Goal: Find specific page/section

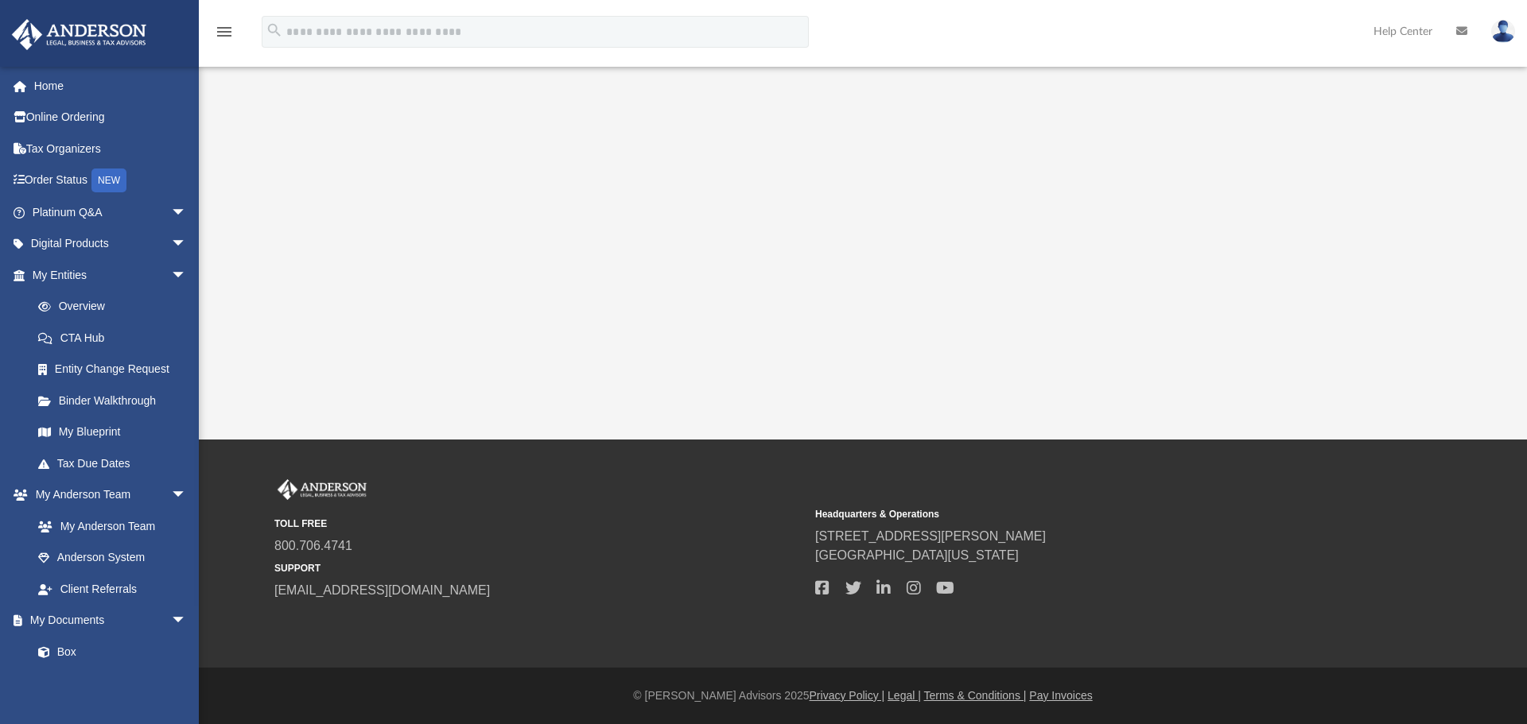
click at [464, 204] on div "App [EMAIL_ADDRESS][DOMAIN_NAME] Sign Out [EMAIL_ADDRESS][DOMAIN_NAME] Home Onl…" at bounding box center [763, 220] width 1527 height 440
click at [83, 91] on link "Home" at bounding box center [111, 86] width 200 height 32
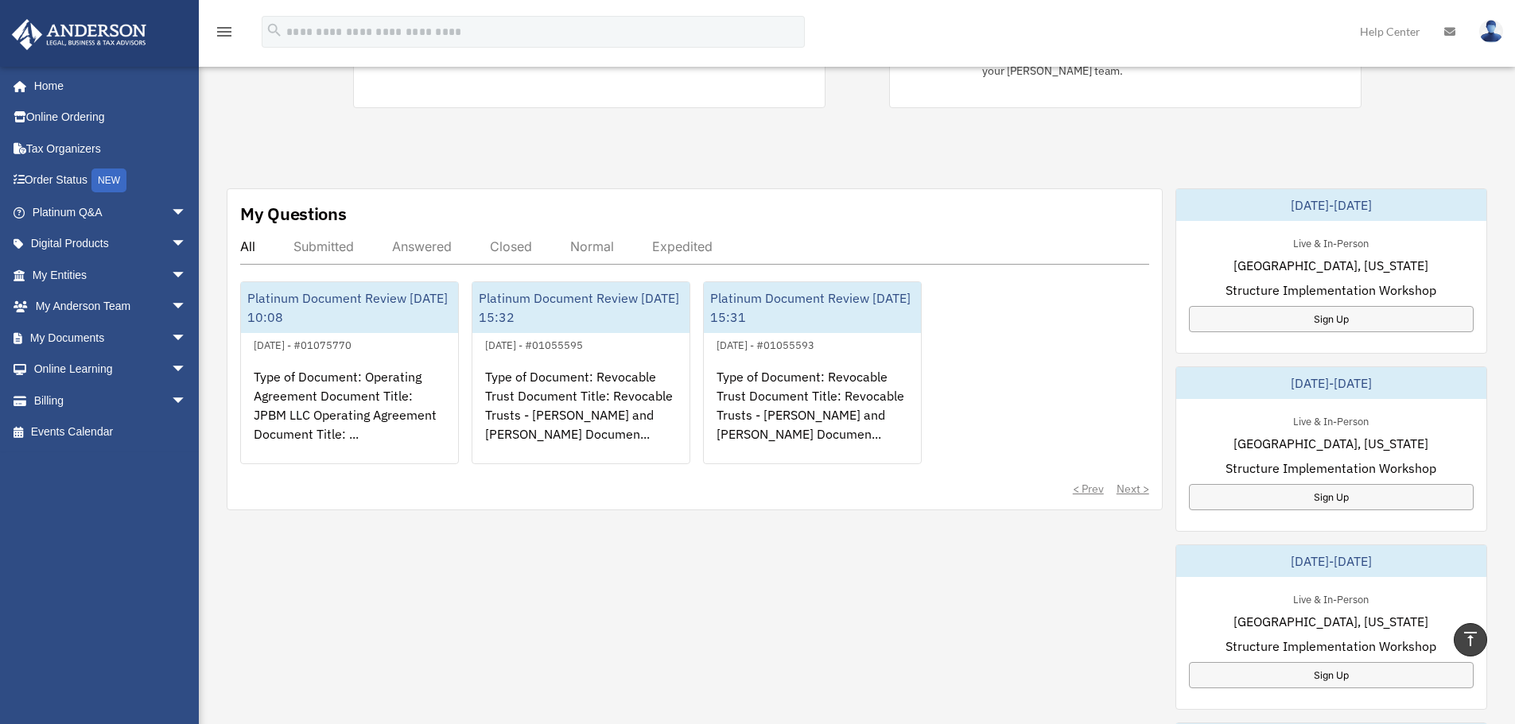
scroll to position [398, 0]
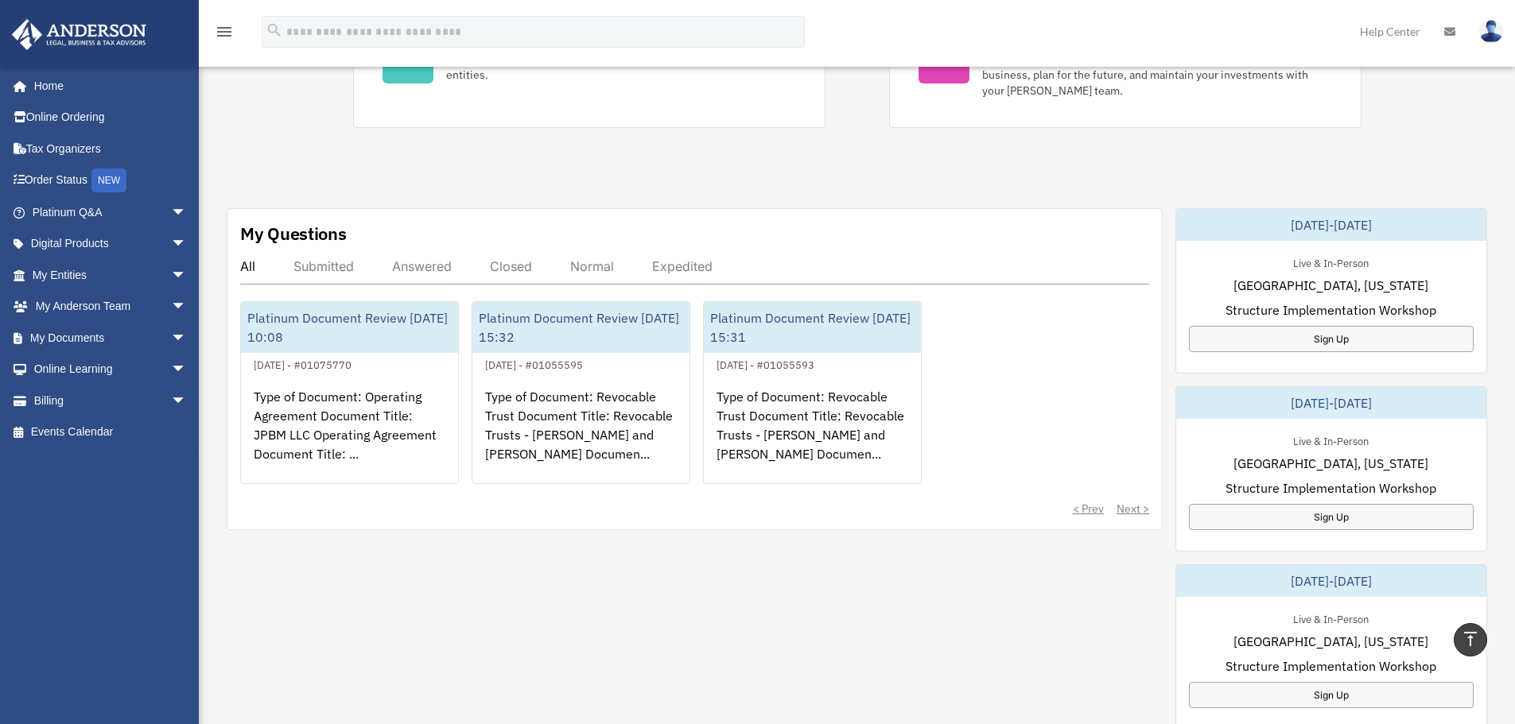
click at [1127, 173] on div "Exciting News: Introducing Order Status Tracking! Based on your feedback, we're…" at bounding box center [857, 405] width 1340 height 1444
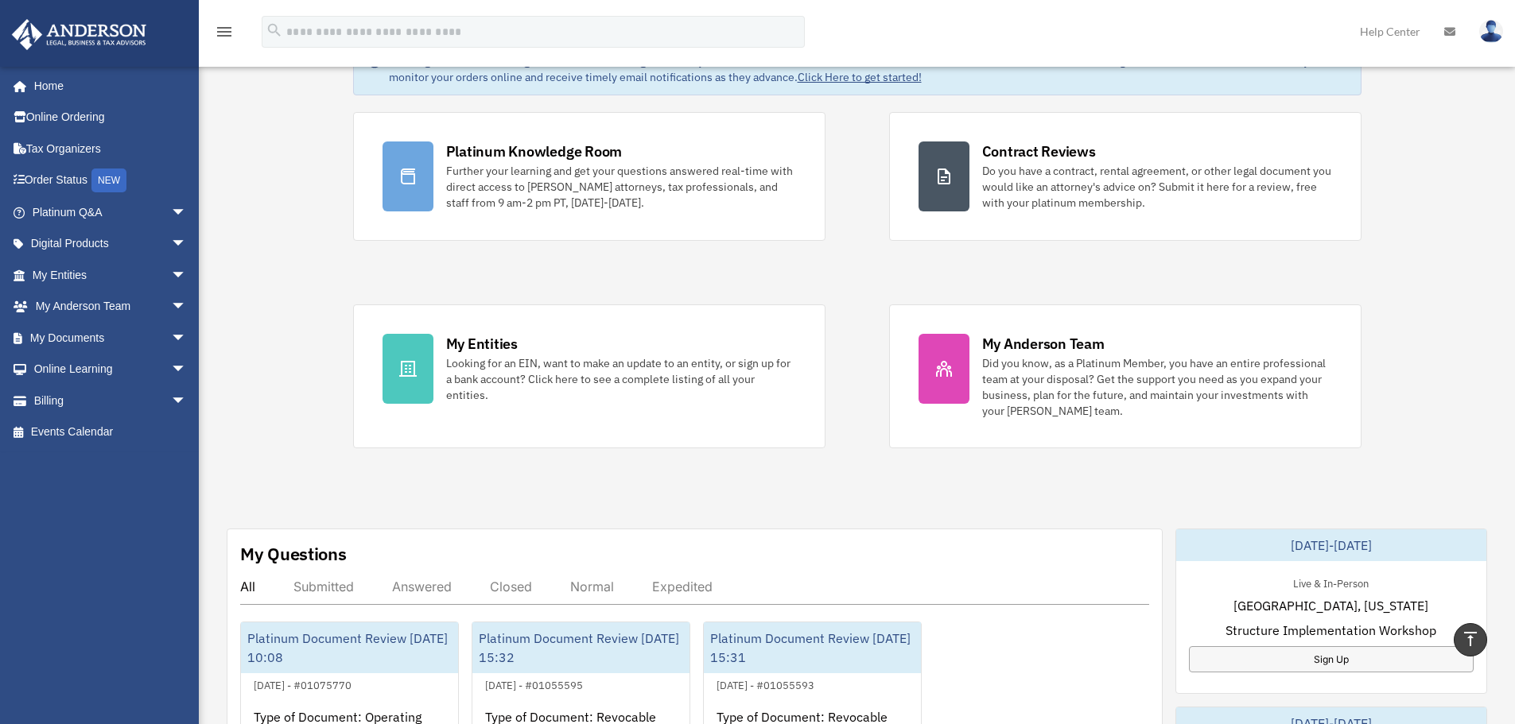
scroll to position [0, 0]
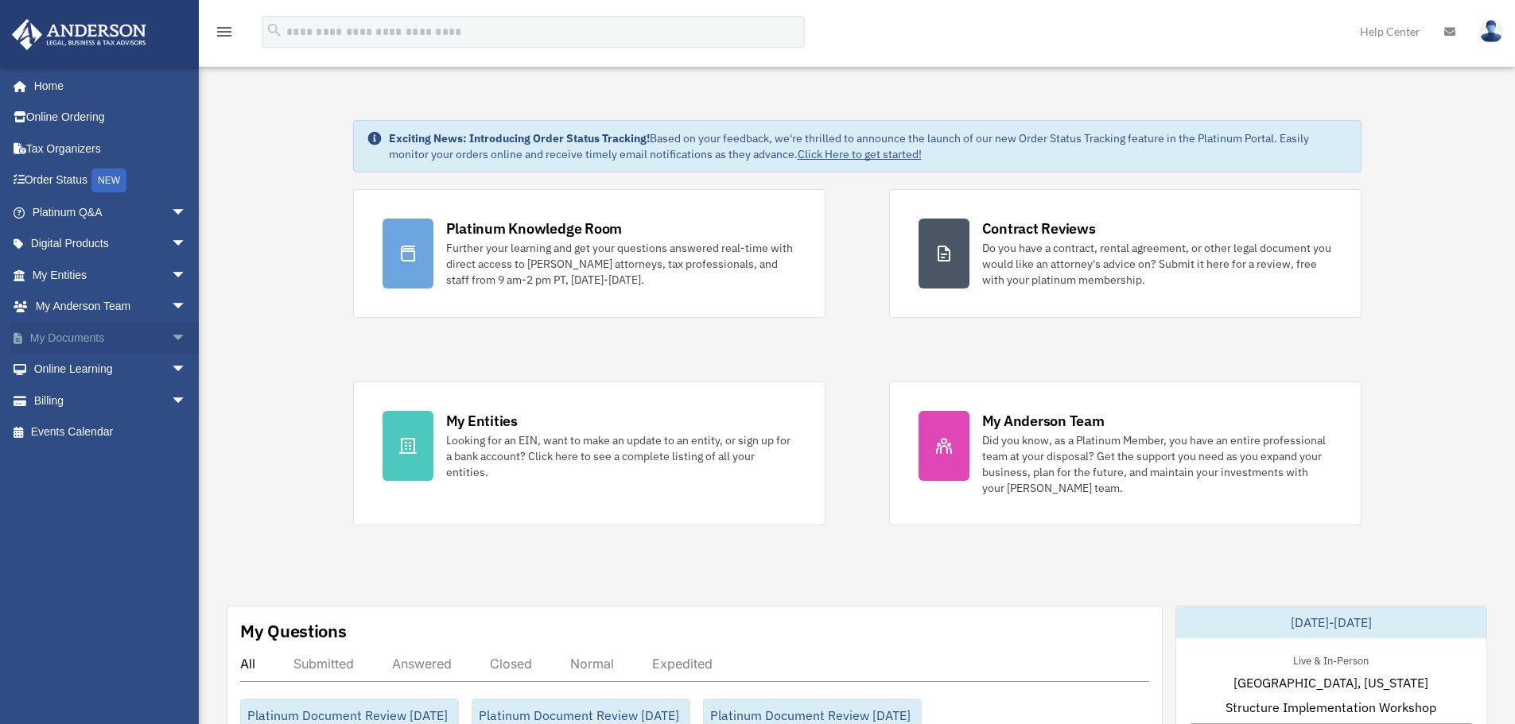
click at [93, 336] on link "My Documents arrow_drop_down" at bounding box center [111, 338] width 200 height 32
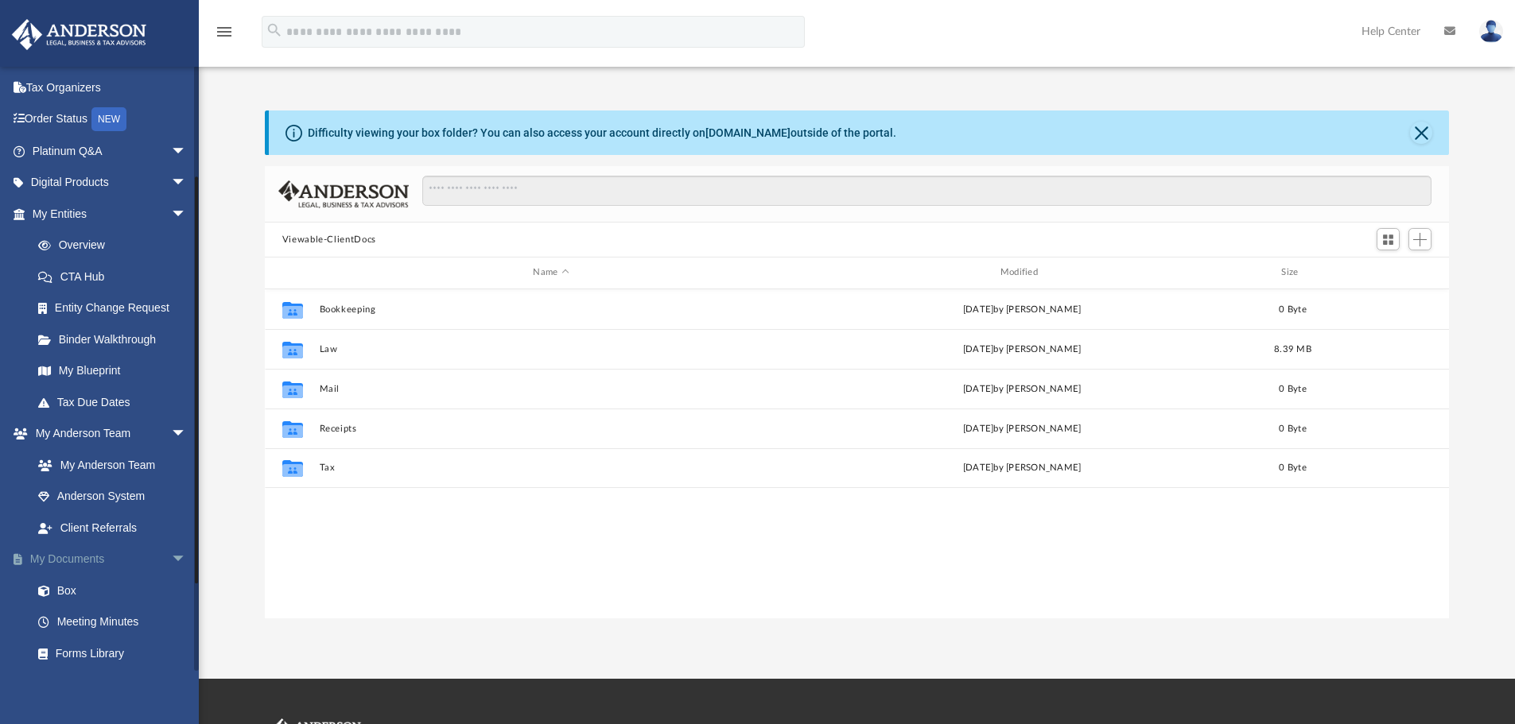
scroll to position [159, 0]
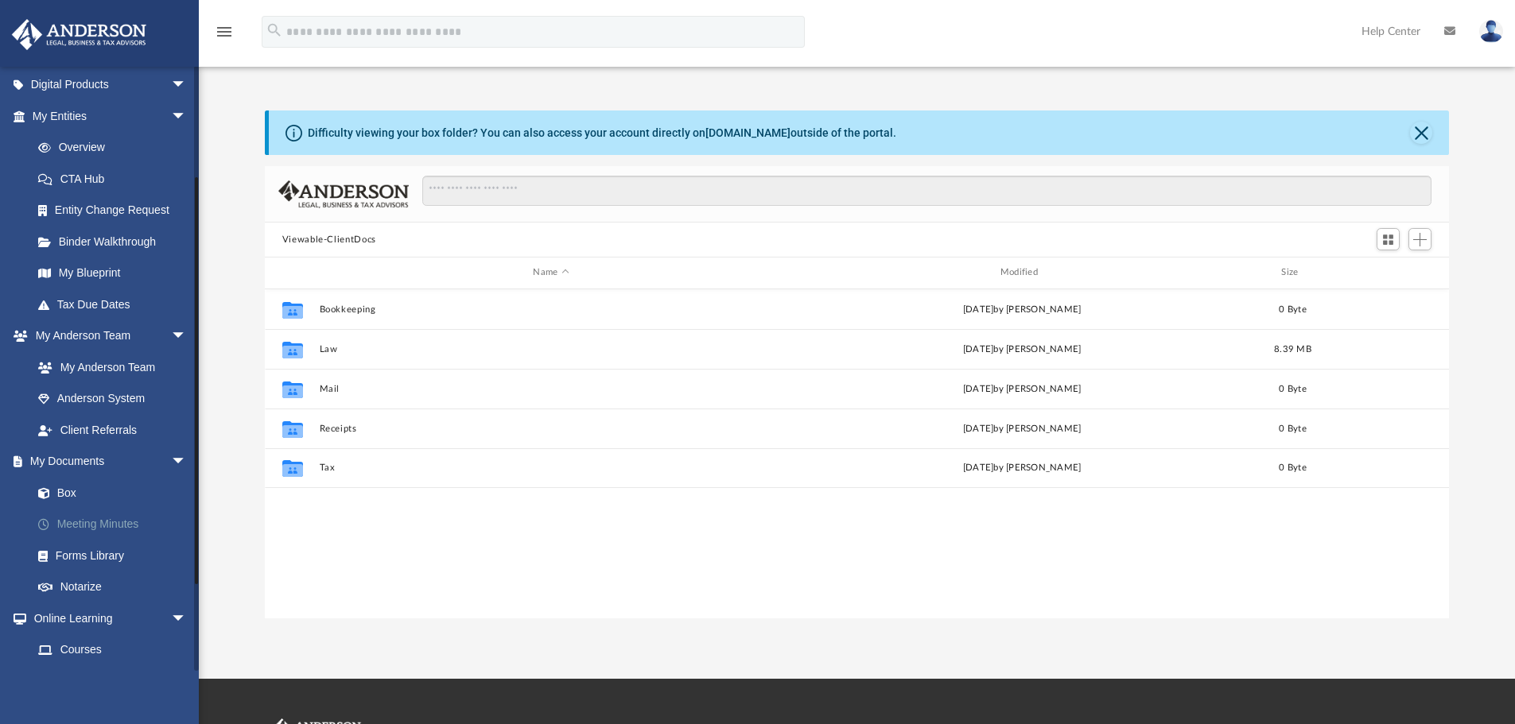
click at [122, 515] on link "Meeting Minutes" at bounding box center [116, 525] width 188 height 32
click at [118, 526] on link "Meeting Minutes" at bounding box center [116, 525] width 188 height 32
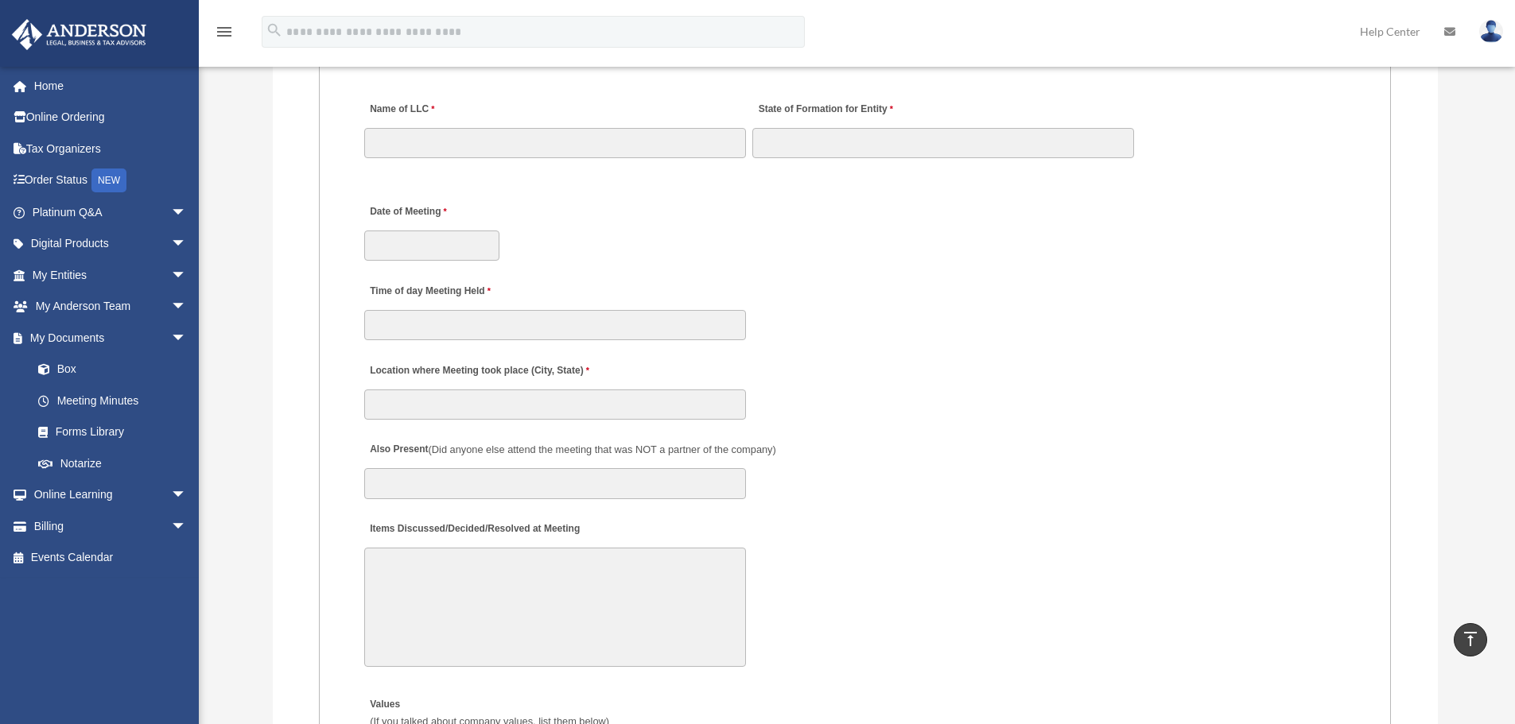
scroll to position [2624, 0]
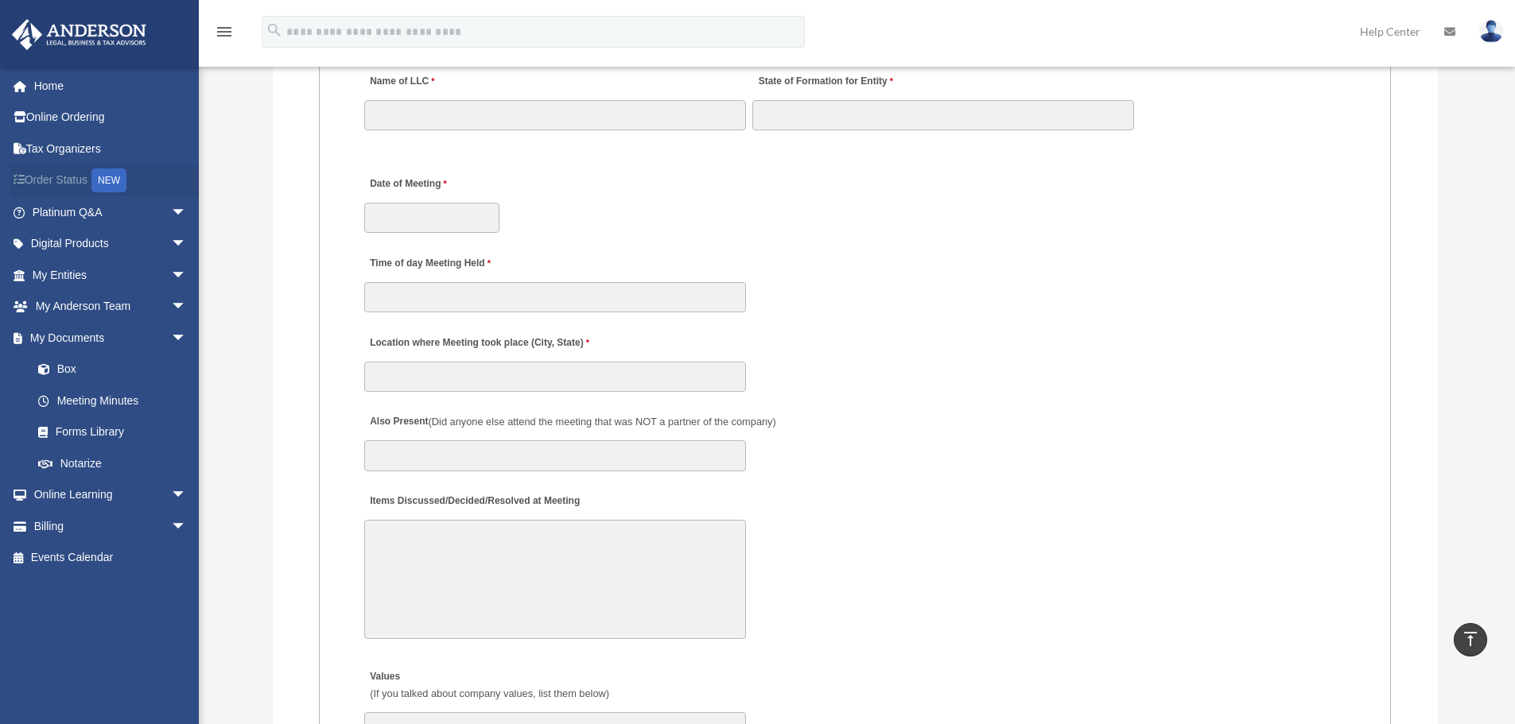
click at [71, 173] on link "Order Status NEW" at bounding box center [111, 181] width 200 height 33
click at [79, 115] on link "Online Ordering" at bounding box center [111, 118] width 200 height 32
